Goal: Communication & Community: Share content

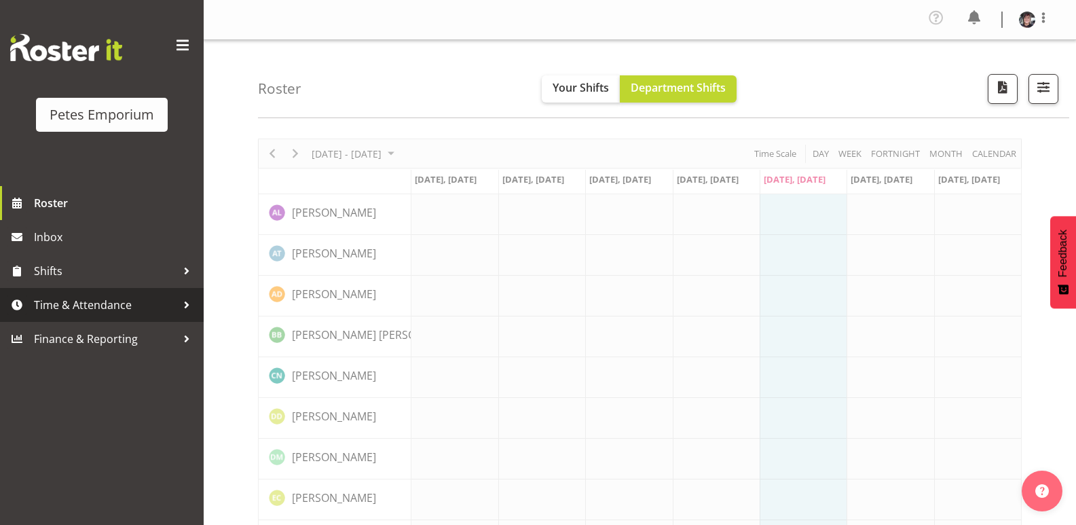
click at [133, 300] on span "Time & Attendance" at bounding box center [105, 304] width 142 height 20
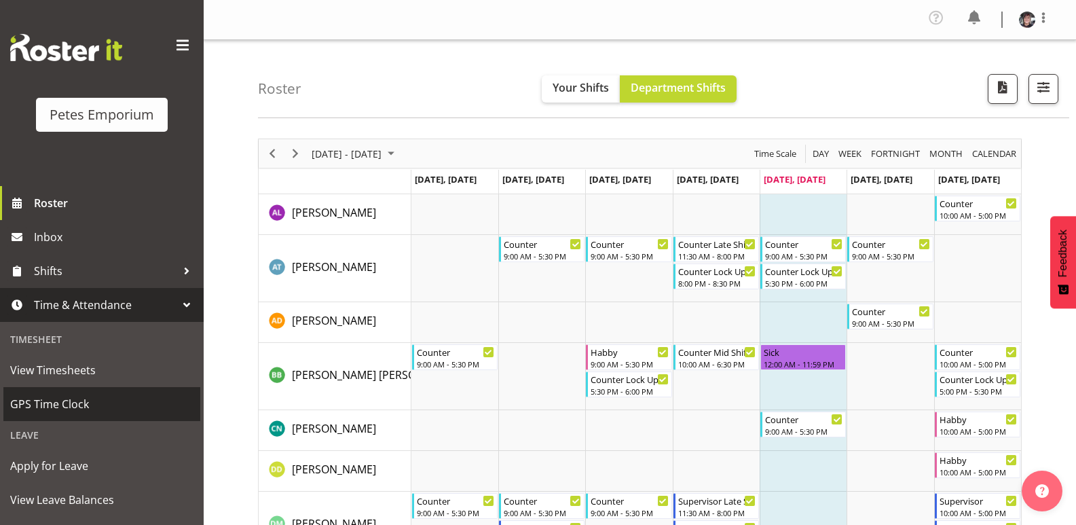
click at [74, 405] on span "GPS Time Clock" at bounding box center [101, 404] width 183 height 20
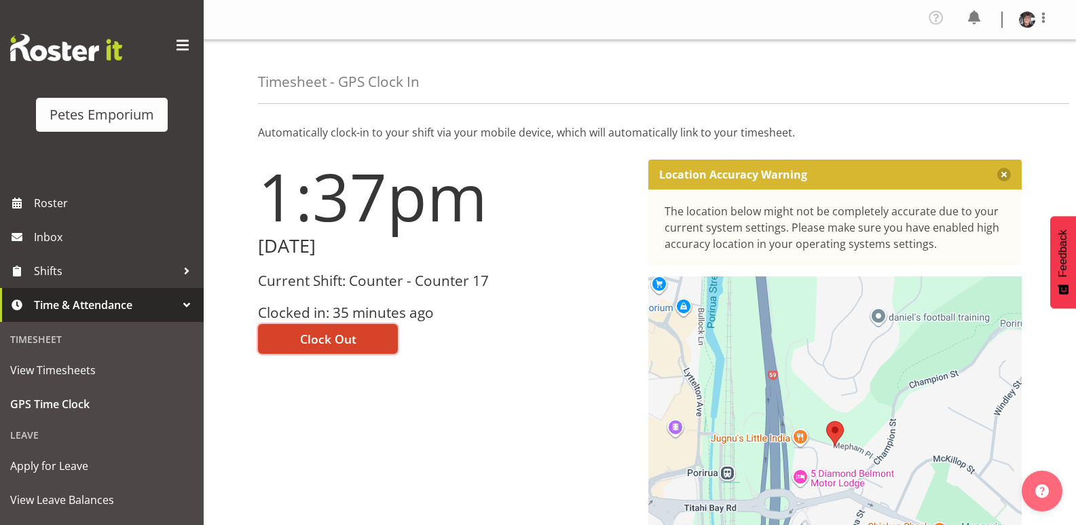
click at [340, 334] on span "Clock Out" at bounding box center [328, 339] width 56 height 18
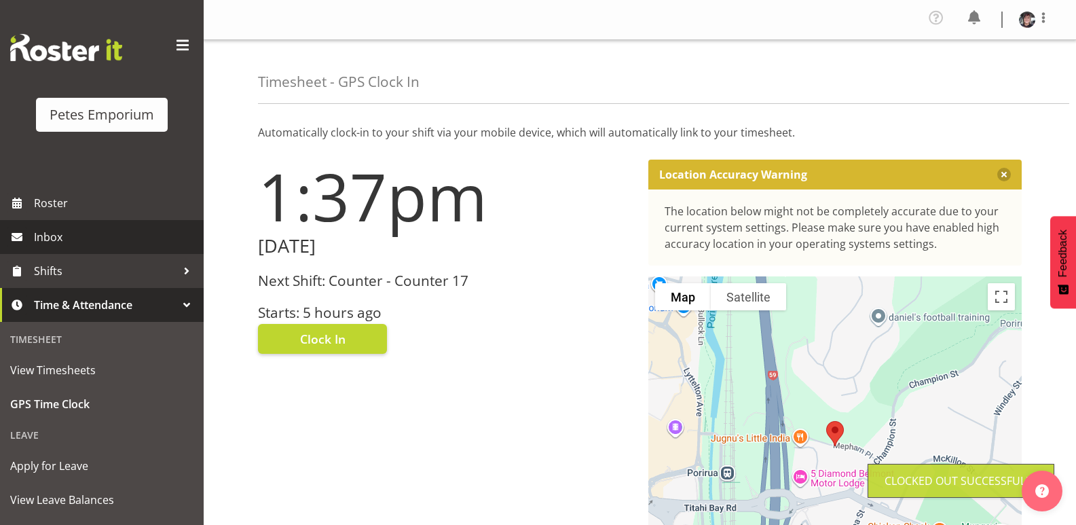
click at [69, 237] on span "Inbox" at bounding box center [115, 237] width 163 height 20
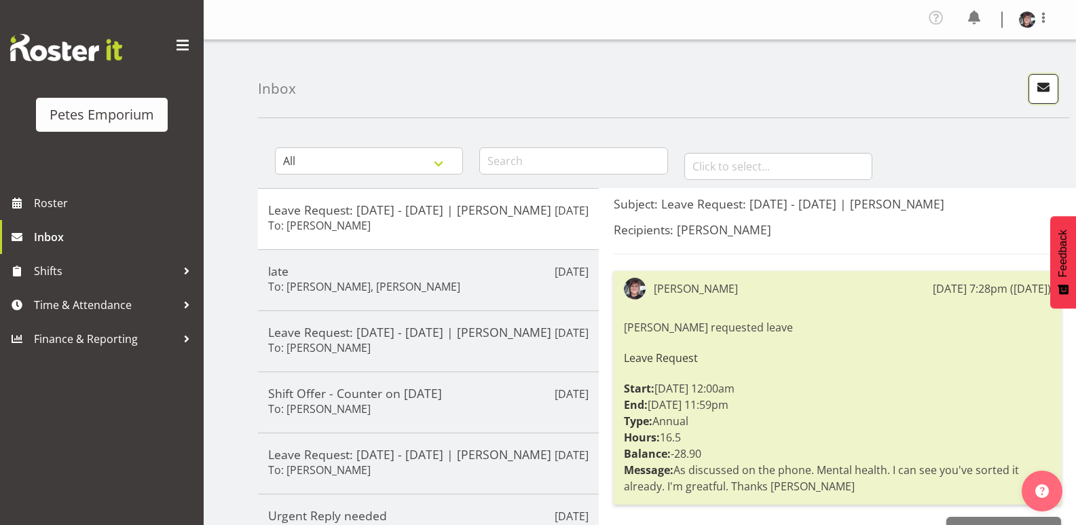
click at [1039, 86] on span "button" at bounding box center [1043, 87] width 18 height 18
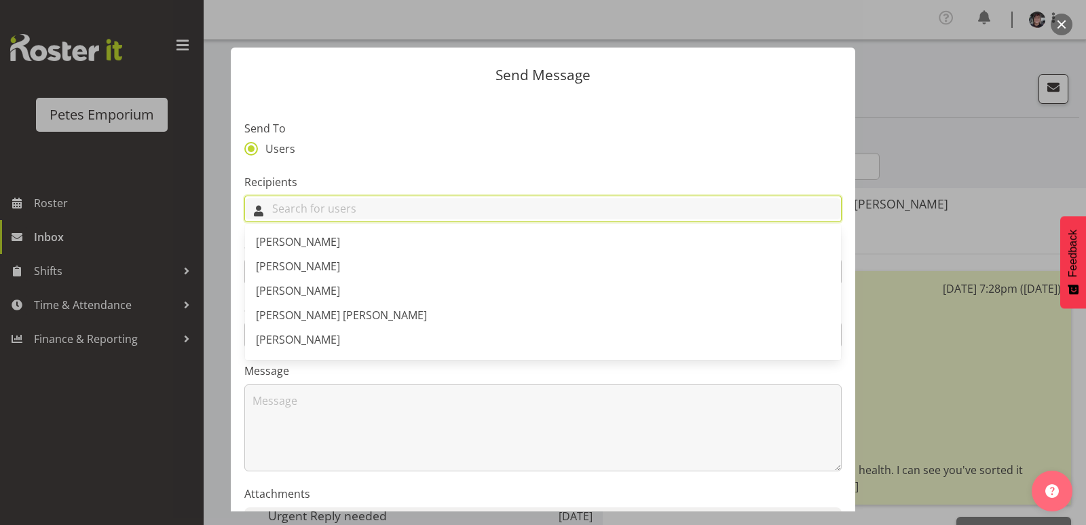
click at [323, 210] on input "text" at bounding box center [543, 208] width 596 height 21
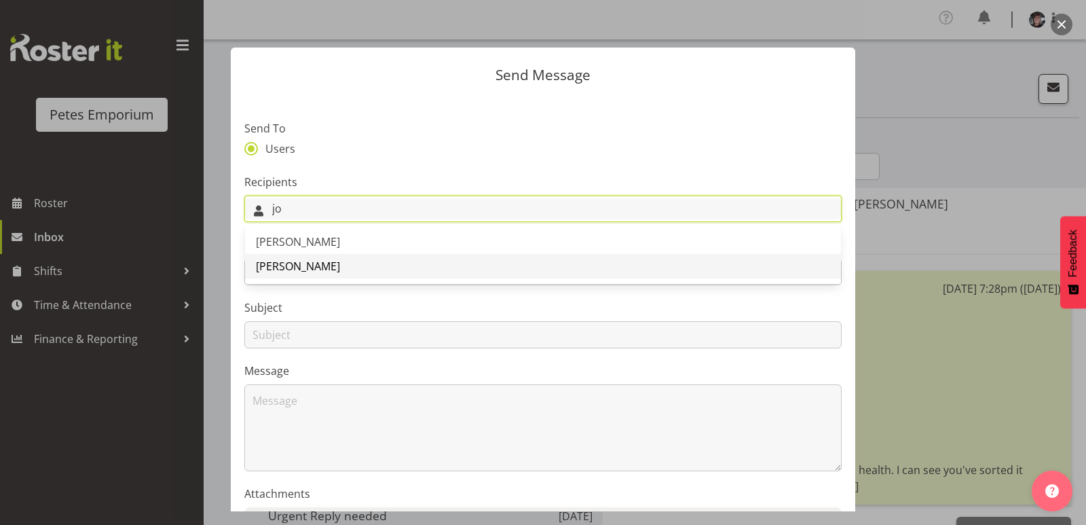
type input "jo"
click at [313, 269] on span "[PERSON_NAME]" at bounding box center [298, 266] width 84 height 15
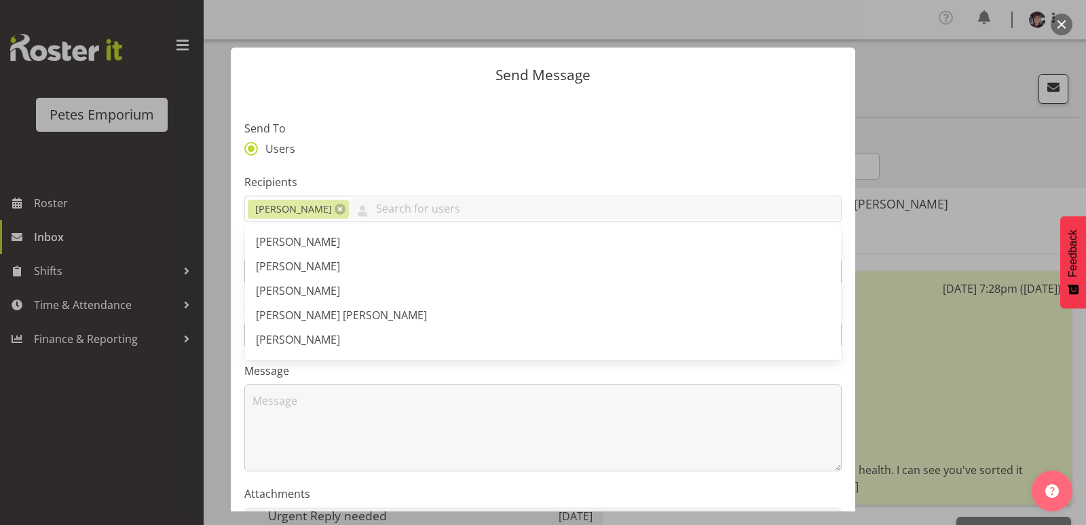
click at [419, 151] on div "Users" at bounding box center [542, 151] width 597 height 18
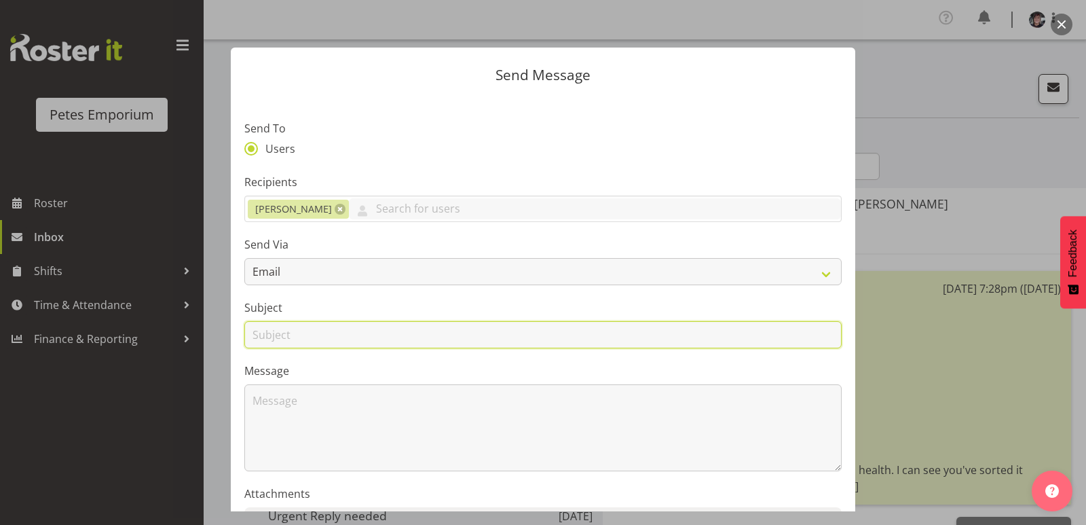
click at [333, 335] on input "text" at bounding box center [542, 334] width 597 height 27
type input "lunch"
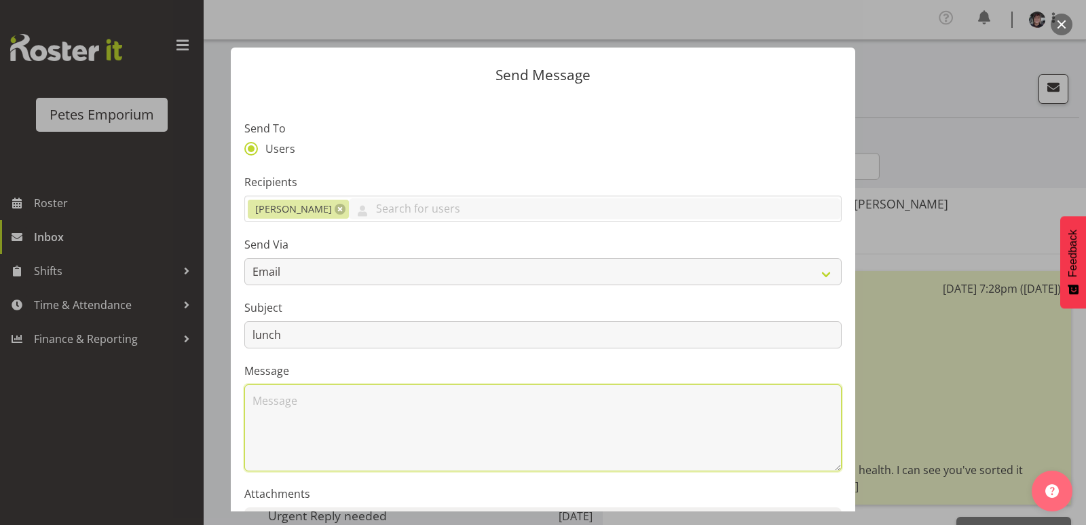
click at [269, 415] on textarea at bounding box center [542, 427] width 597 height 87
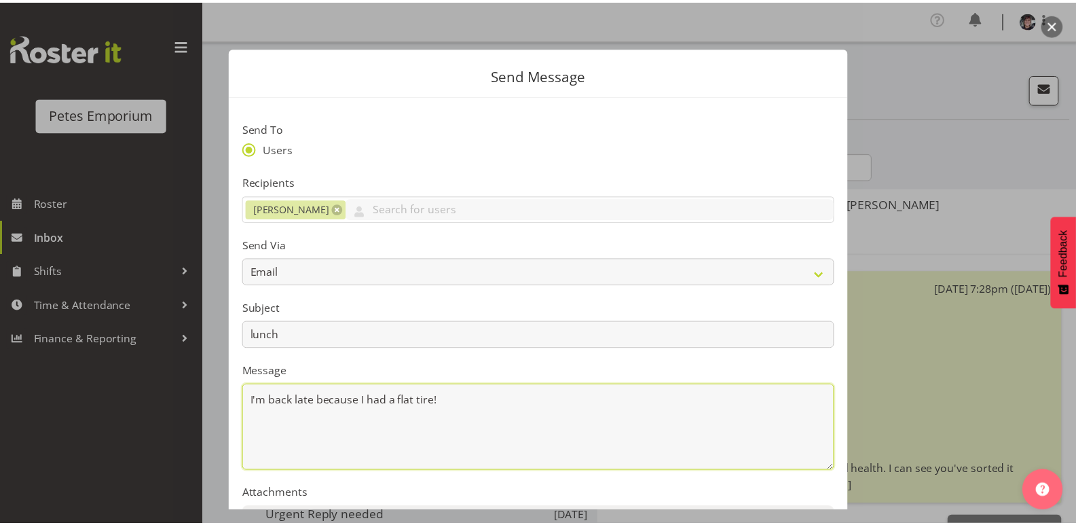
scroll to position [156, 0]
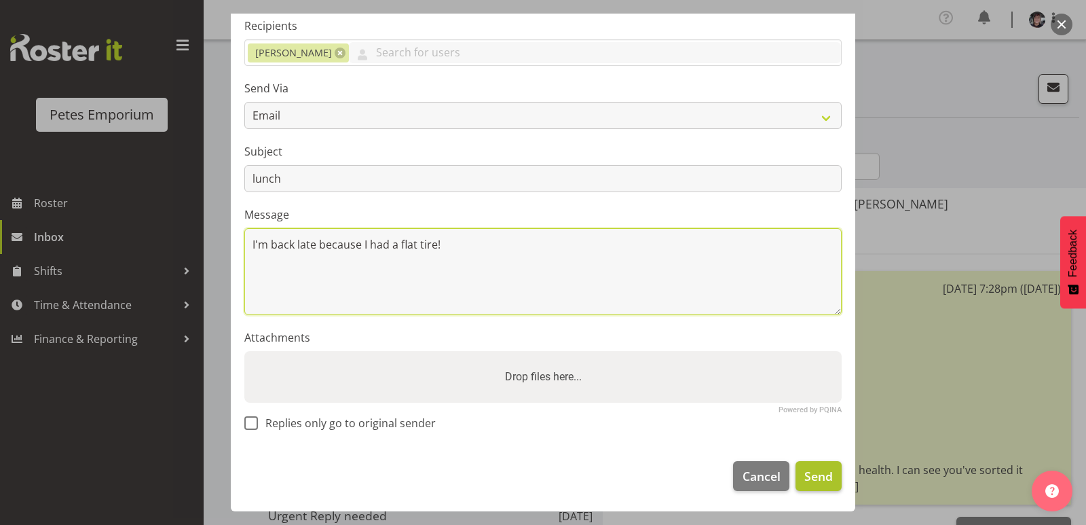
type textarea "I'm back late because I had a flat tire!"
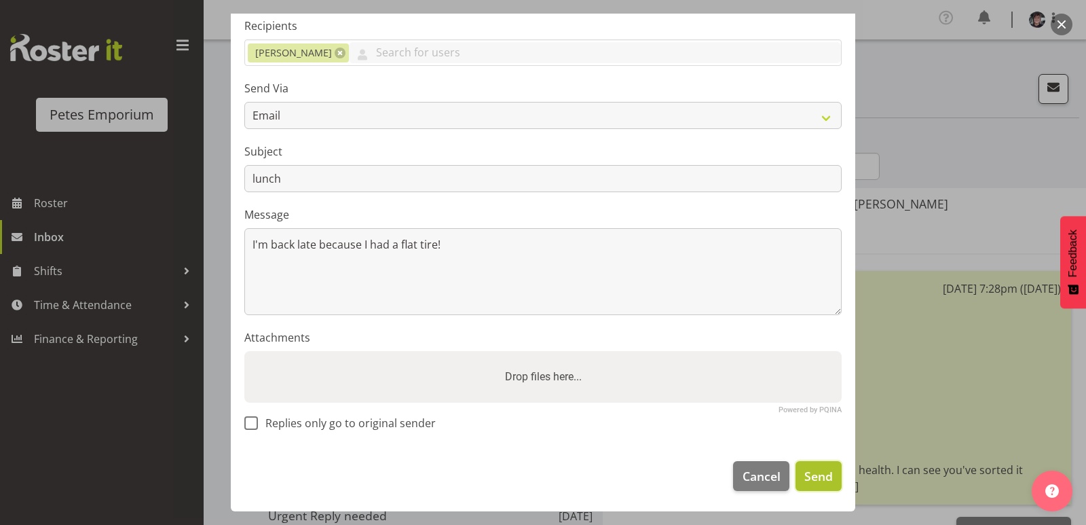
click at [821, 473] on span "Send" at bounding box center [818, 476] width 28 height 18
